Goal: Task Accomplishment & Management: Complete application form

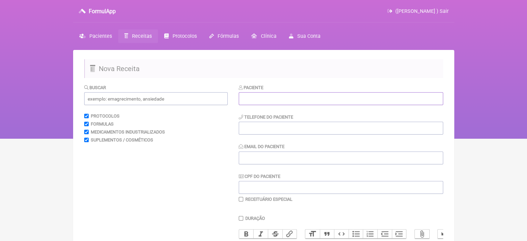
click at [259, 101] on input "text" at bounding box center [341, 98] width 205 height 13
paste input "[PERSON_NAME]"
type input "[PERSON_NAME]"
click at [261, 132] on input "tel" at bounding box center [341, 128] width 205 height 13
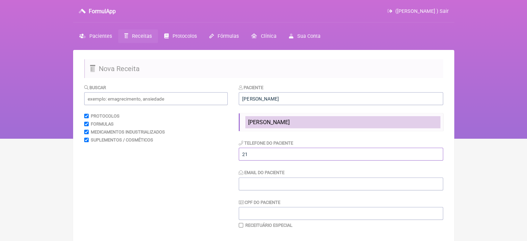
type input "21"
click at [290, 120] on span "[PERSON_NAME]" at bounding box center [269, 122] width 42 height 7
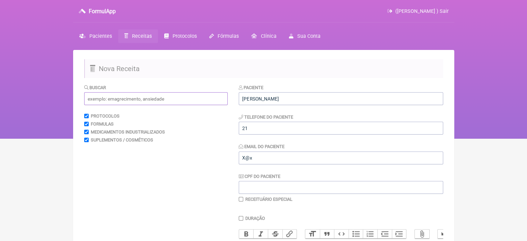
click at [146, 101] on input "text" at bounding box center [156, 98] width 144 height 13
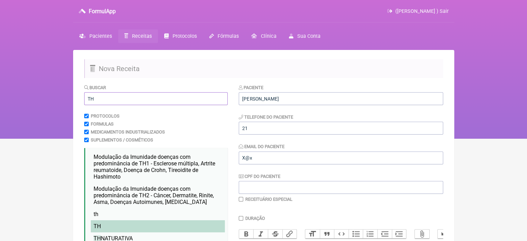
type input "TH"
click at [109, 224] on li "TH" at bounding box center [158, 226] width 134 height 12
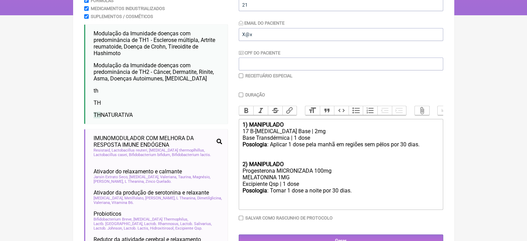
scroll to position [139, 0]
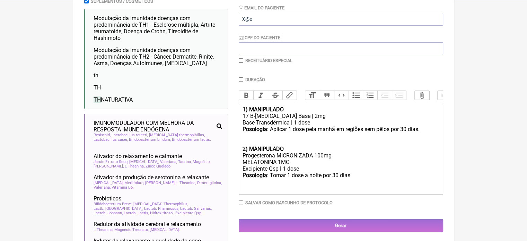
click at [295, 165] on div "Progesterona MICRONIZADA 100mg MELATONINA 1MG" at bounding box center [340, 158] width 197 height 13
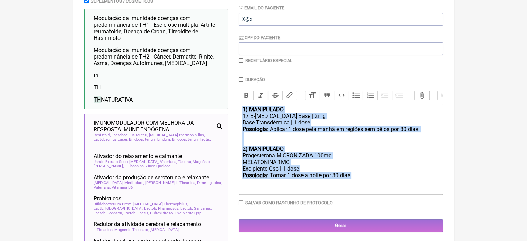
drag, startPoint x: 364, startPoint y: 182, endPoint x: 204, endPoint y: 110, distance: 175.4
click at [204, 110] on form "Buscar TH Protocolos Formulas Medicamentos Industrializados Suplementos / Cosmé…" at bounding box center [263, 162] width 359 height 435
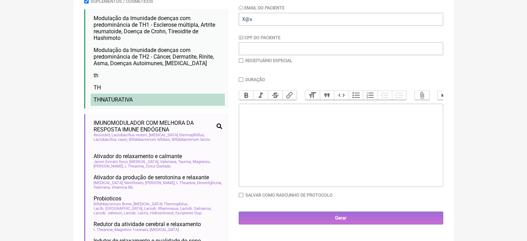
click at [93, 99] on li "TH NATURATIVA" at bounding box center [158, 100] width 134 height 12
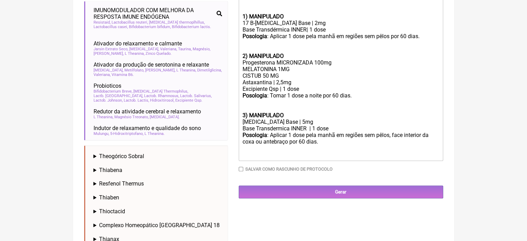
scroll to position [277, 0]
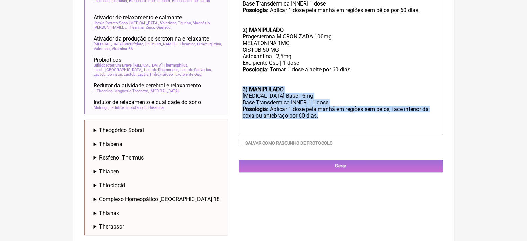
drag, startPoint x: 324, startPoint y: 122, endPoint x: 236, endPoint y: 94, distance: 92.6
click at [236, 94] on form "Buscar TH Protocolos Formulas Medicamentos Industrializados Suplementos / Cosmé…" at bounding box center [263, 24] width 359 height 435
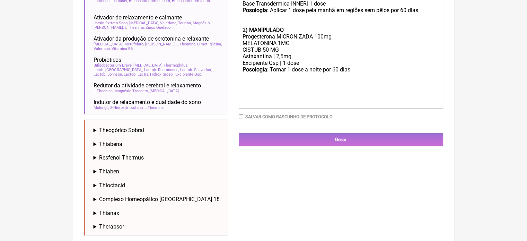
type trix-editor "<div><br><br><br></div><div><strong>1) MANIPULADO</strong></div><div>17 B-Estra…"
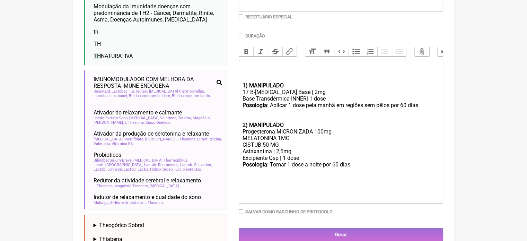
scroll to position [139, 0]
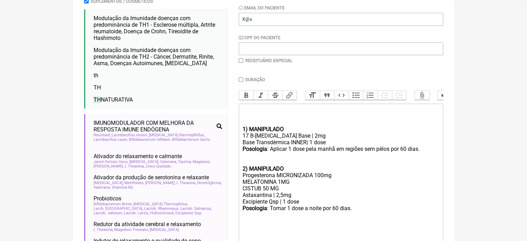
click at [241, 79] on input "Duração" at bounding box center [241, 79] width 5 height 5
checkbox input "true"
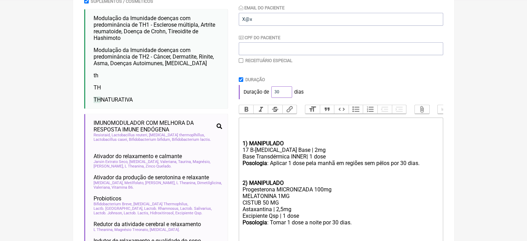
drag, startPoint x: 279, startPoint y: 92, endPoint x: 265, endPoint y: 94, distance: 13.7
click at [266, 94] on div "Duração de 30 dias" at bounding box center [341, 92] width 205 height 14
type input "60"
click at [337, 86] on div "Duração de 60 dias" at bounding box center [341, 92] width 205 height 14
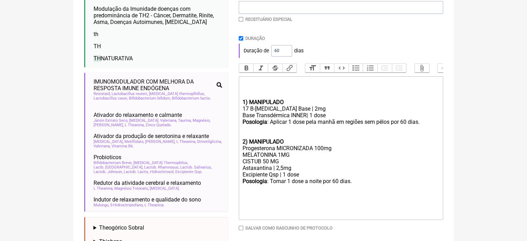
scroll to position [243, 0]
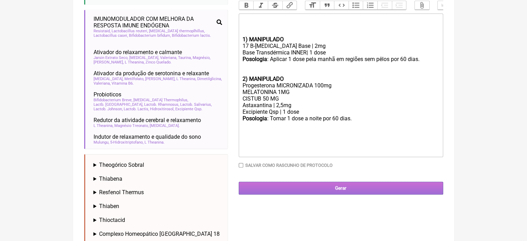
click at [328, 193] on input "Gerar" at bounding box center [341, 188] width 205 height 13
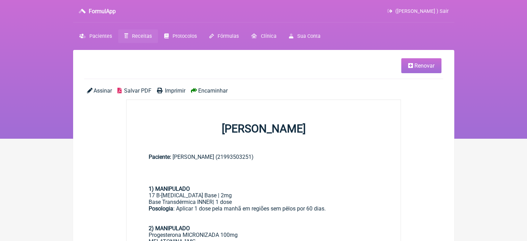
click at [174, 90] on span "Imprimir" at bounding box center [175, 90] width 20 height 7
click at [104, 33] on span "Pacientes" at bounding box center [100, 36] width 23 height 6
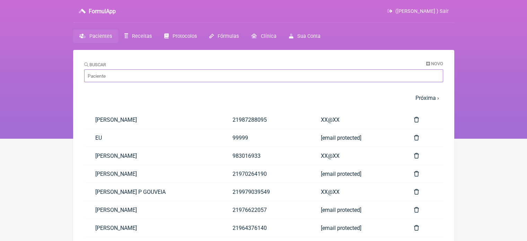
click at [127, 76] on input "Buscar" at bounding box center [263, 75] width 359 height 13
paste input "[PERSON_NAME]"
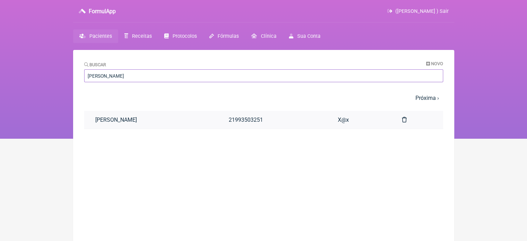
type input "[PERSON_NAME]"
click at [177, 114] on link "[PERSON_NAME]" at bounding box center [151, 120] width 134 height 18
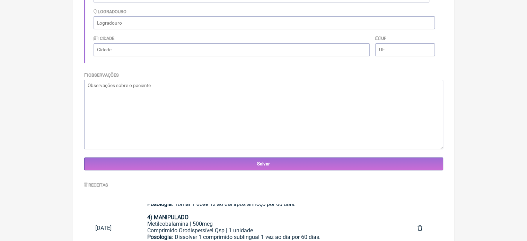
scroll to position [267, 0]
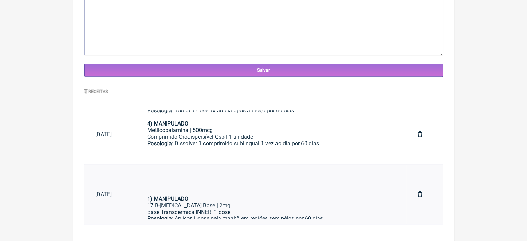
click at [254, 206] on div "17 B-[MEDICAL_DATA] Base | 2mg" at bounding box center [271, 205] width 248 height 7
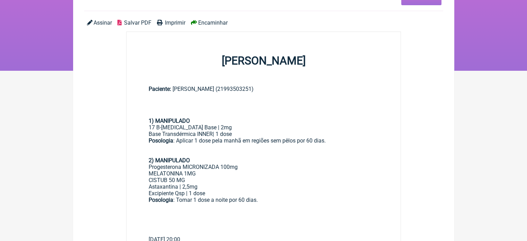
scroll to position [69, 0]
